Goal: Entertainment & Leisure: Browse casually

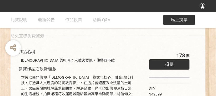
scroll to position [53, 0]
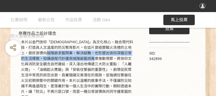
drag, startPoint x: 75, startPoint y: 54, endPoint x: 125, endPoint y: 61, distance: 50.6
click at [125, 61] on div "本片以金門信仰「[DEMOGRAPHIC_DATA]」為文化核心，融合現代科技，打造具人文溫度的防災教育影片。在這片曾經歷戰火洗禮的土地上，居民習慣向城隍爺求…" at bounding box center [77, 70] width 113 height 61
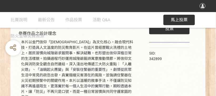
drag, startPoint x: 125, startPoint y: 61, endPoint x: 90, endPoint y: 67, distance: 35.3
click at [90, 67] on div "本片以金門信仰「[DEMOGRAPHIC_DATA]」為文化核心，融合現代科技，打造具人文溫度的防災教育影片。在這片曾經歷戰火洗禮的土地上，居民習慣向城隍爺求…" at bounding box center [77, 70] width 113 height 61
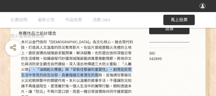
drag, startPoint x: 60, startPoint y: 71, endPoint x: 129, endPoint y: 78, distance: 69.3
click at [129, 78] on div "本片以金門信仰「[DEMOGRAPHIC_DATA]」為文化核心，融合現代科技，打造具人文溫度的防災教育影片。在這片曾經歷戰火洗禮的土地上，居民習慣向城隍爺求…" at bounding box center [77, 70] width 113 height 61
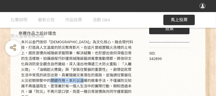
drag, startPoint x: 81, startPoint y: 80, endPoint x: 114, endPoint y: 79, distance: 33.5
click at [114, 79] on div "本片以金門信仰「[DEMOGRAPHIC_DATA]」為文化核心，融合現代科技，打造具人文溫度的防災教育影片。在這片曾經歷戰火洗禮的土地上，居民習慣向城隍爺求…" at bounding box center [77, 70] width 113 height 61
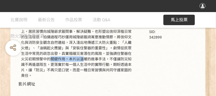
scroll to position [105, 0]
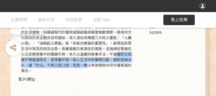
drag, startPoint x: 39, startPoint y: 62, endPoint x: 128, endPoint y: 66, distance: 88.9
click at [128, 66] on div "本片以金門信仰「[DEMOGRAPHIC_DATA]」為文化核心，融合現代科技，打造具人文溫度的防災教育影片。在這片曾經歷戰火洗禮的土地上，居民習慣向城隍爺求…" at bounding box center [77, 43] width 113 height 61
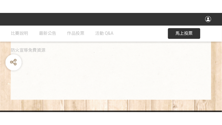
scroll to position [154, 0]
